Goal: Information Seeking & Learning: Compare options

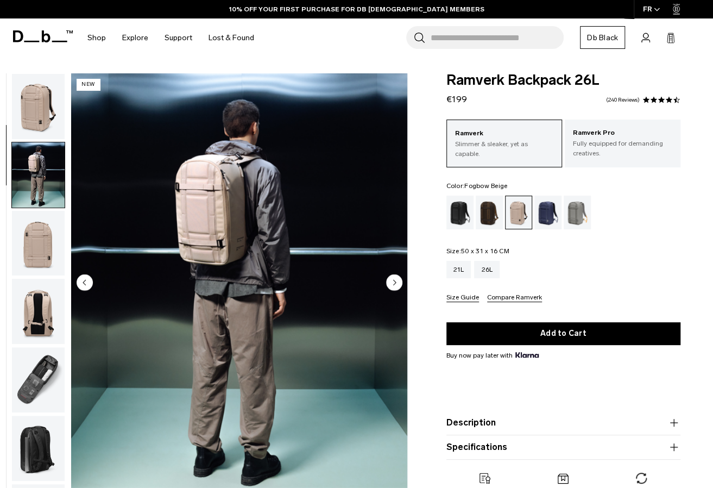
scroll to position [68, 0]
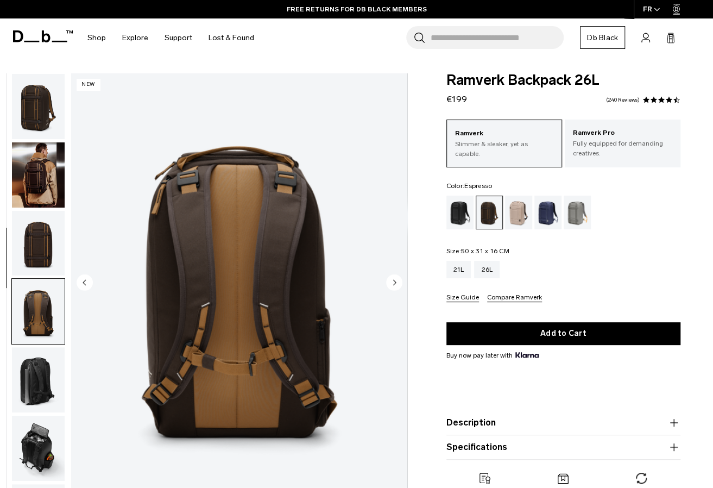
scroll to position [125, 0]
